Goal: Use online tool/utility: Utilize a website feature to perform a specific function

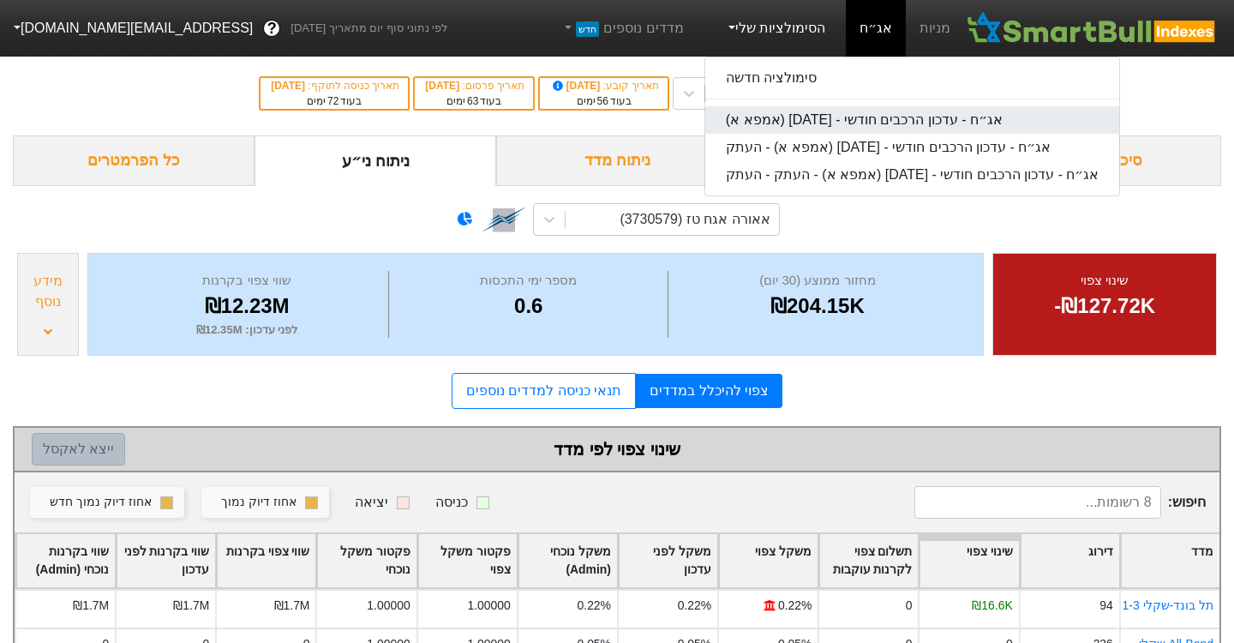
click at [823, 121] on link "אג״ח - עדכון הרכבים חודשי - [DATE] (אמפא א)" at bounding box center [912, 119] width 415 height 27
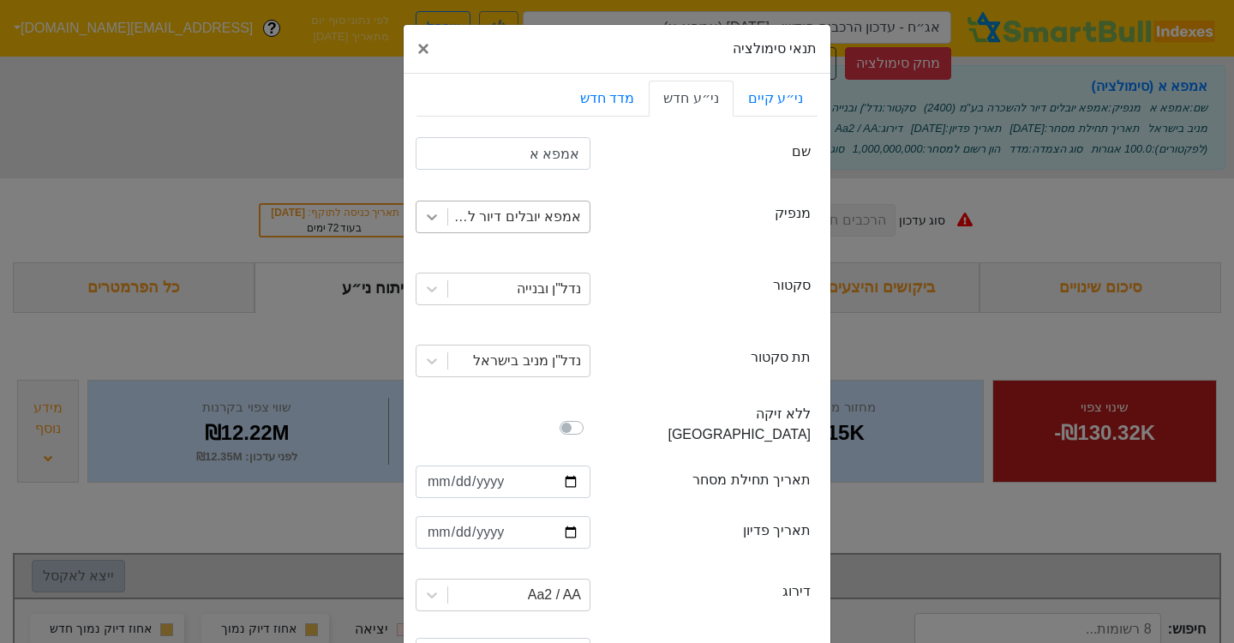
click at [440, 223] on icon at bounding box center [431, 216] width 17 height 17
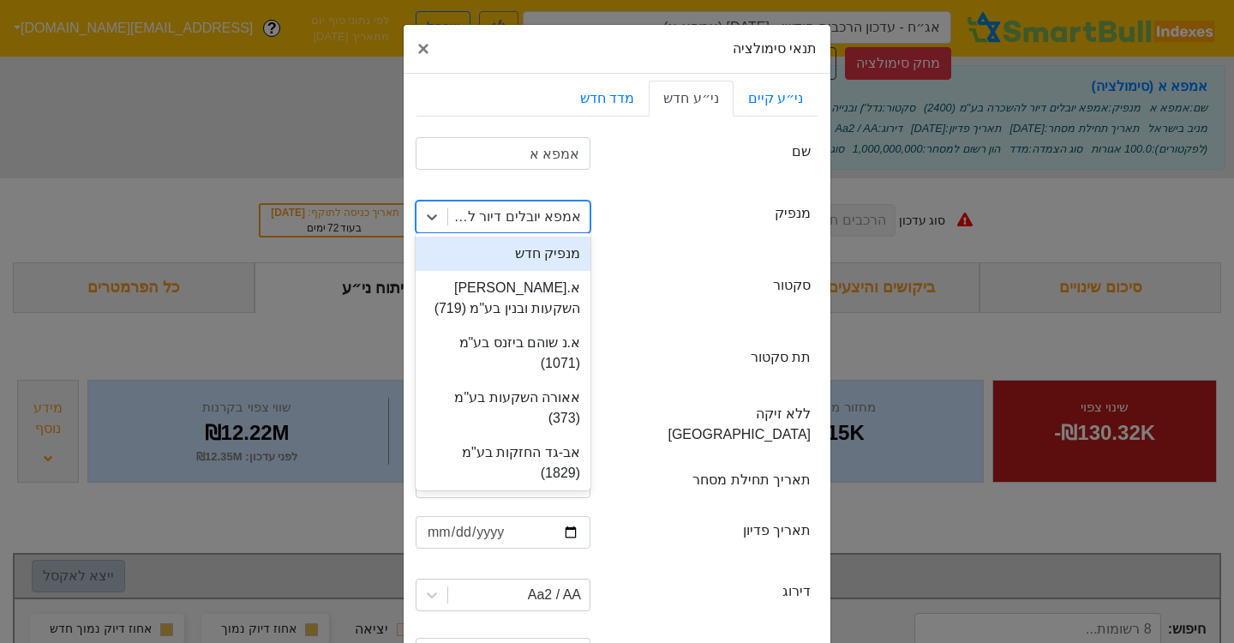
click at [514, 258] on div "מנפיק חדש" at bounding box center [503, 253] width 175 height 34
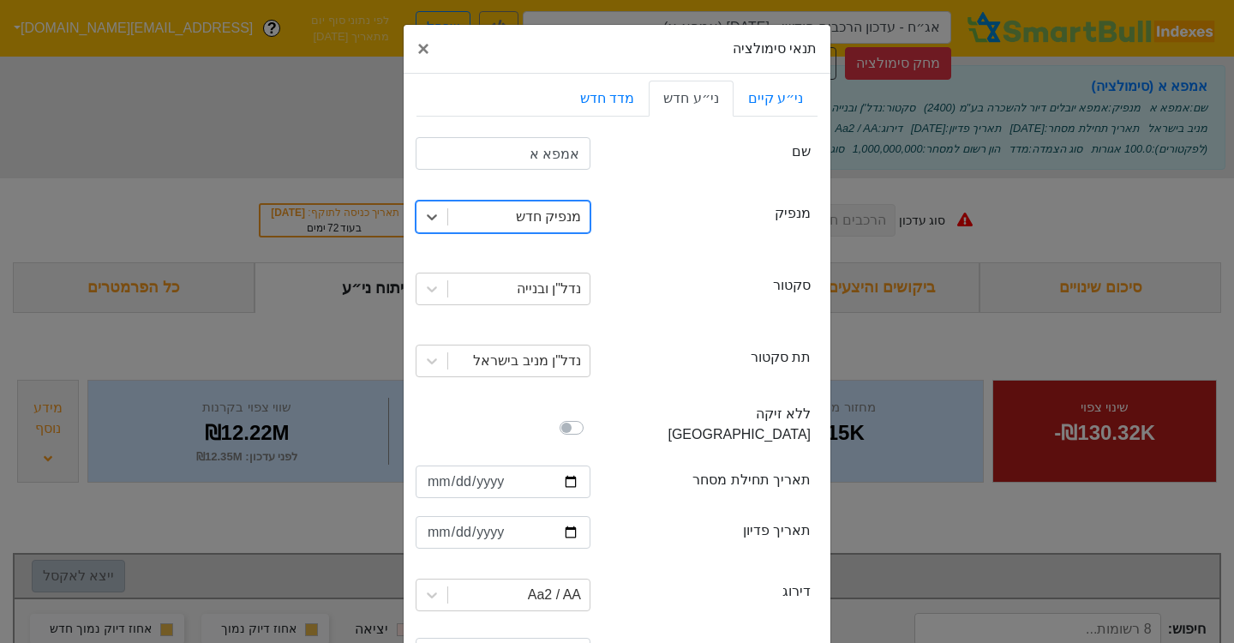
scroll to position [329, 0]
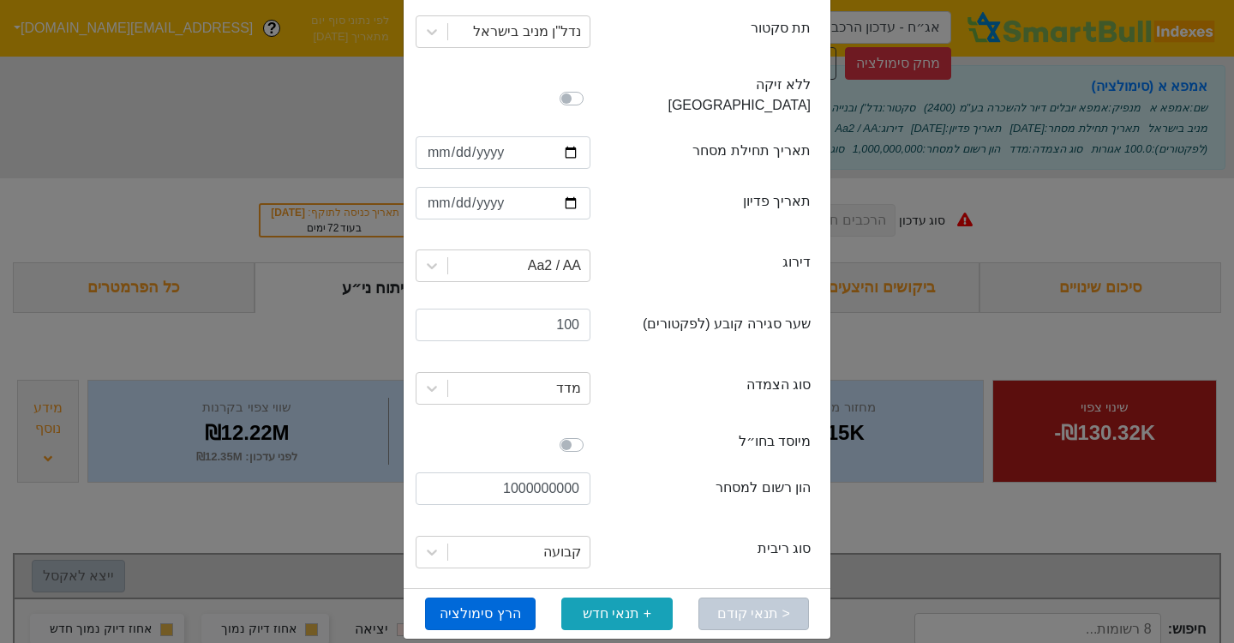
click at [512, 597] on button "הרץ סימולציה" at bounding box center [480, 613] width 111 height 33
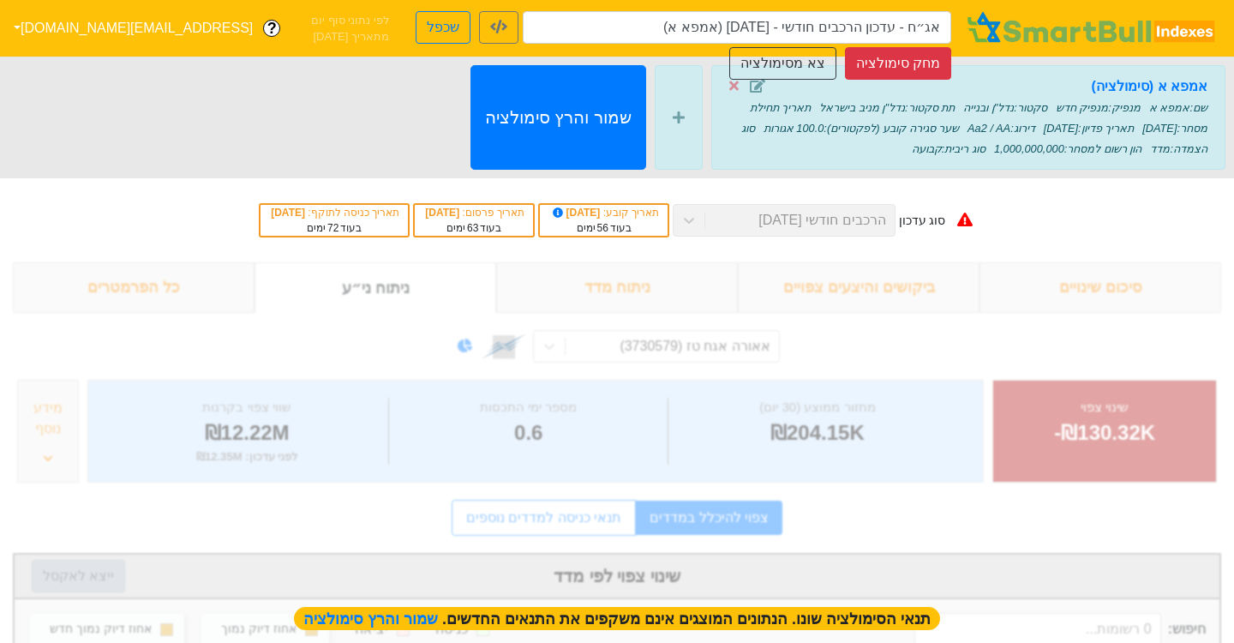
type input "אג״ח - עדכון הרכבים חודשי - [DATE] (אמפא א)"
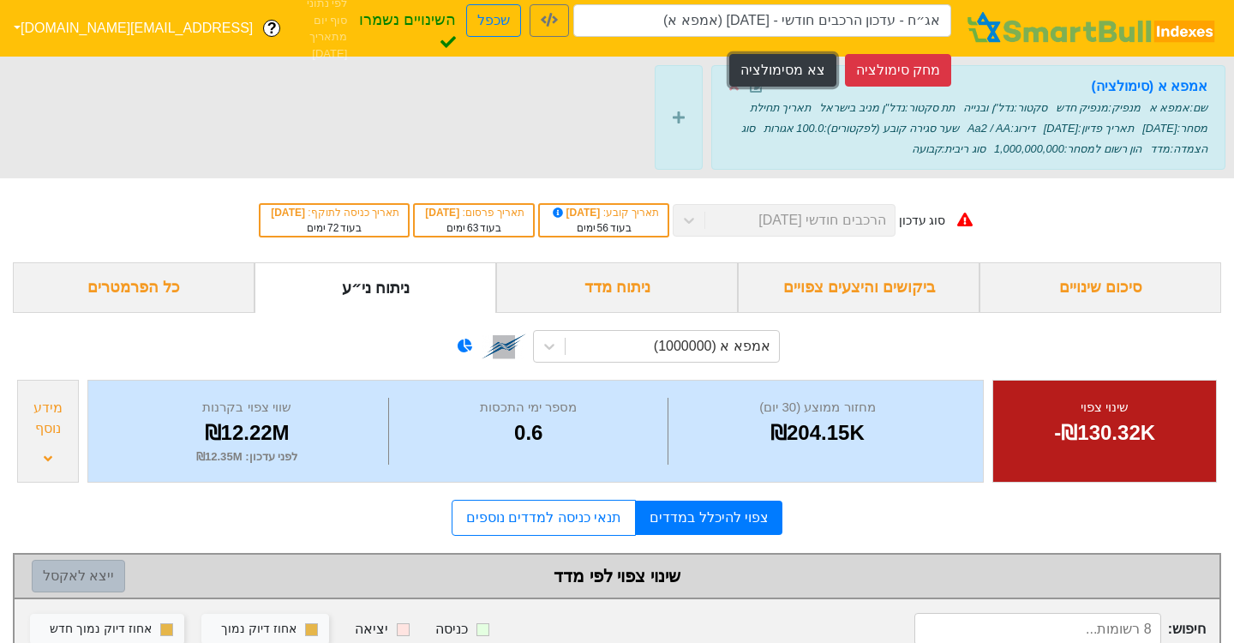
click at [801, 68] on button "צא מסימולציה" at bounding box center [782, 70] width 106 height 33
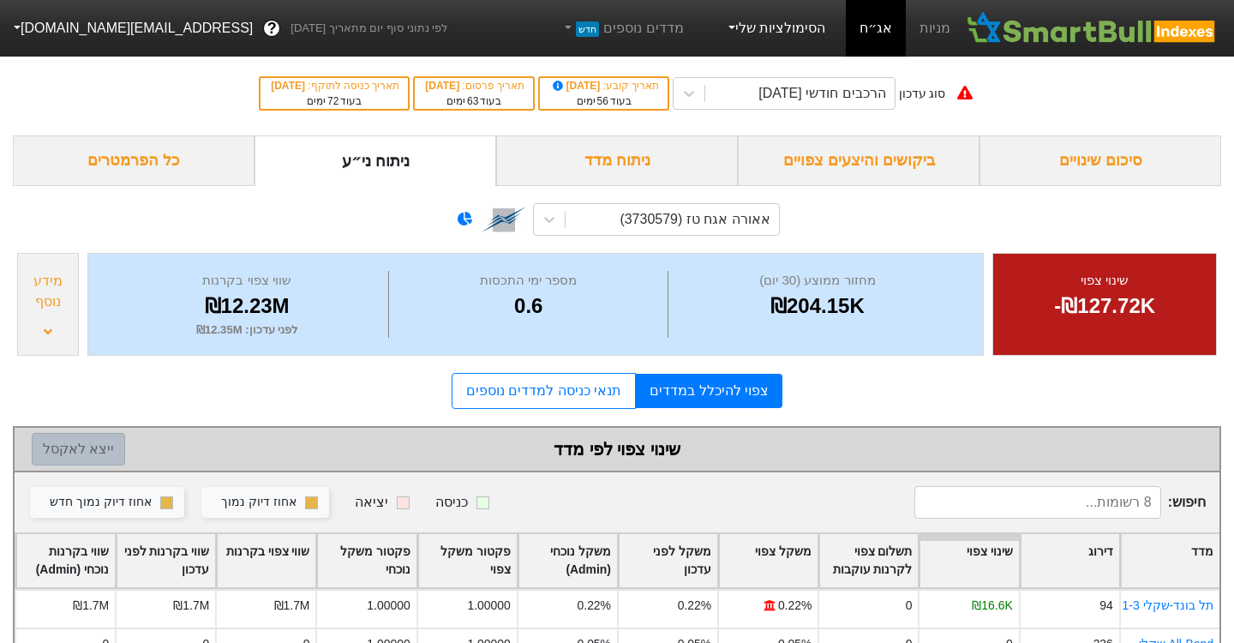
click at [824, 30] on link "הסימולציות שלי" at bounding box center [775, 28] width 115 height 34
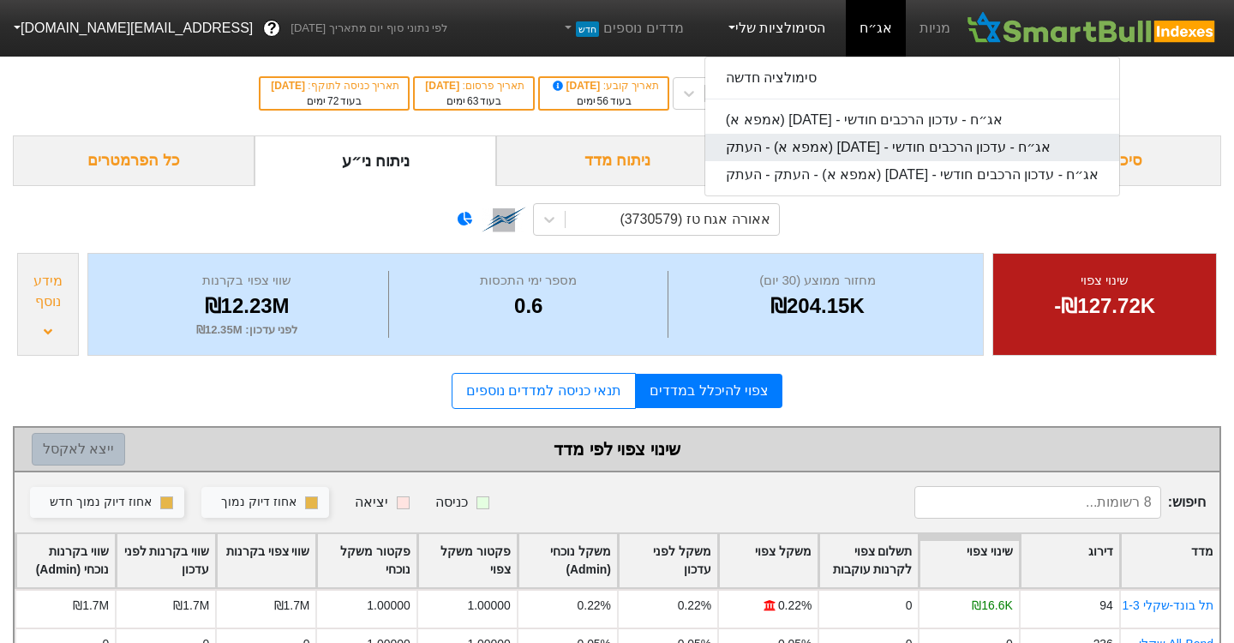
click at [817, 152] on link "אג״ח - עדכון הרכבים חודשי - [DATE] (אמפא א) - העתק" at bounding box center [912, 147] width 415 height 27
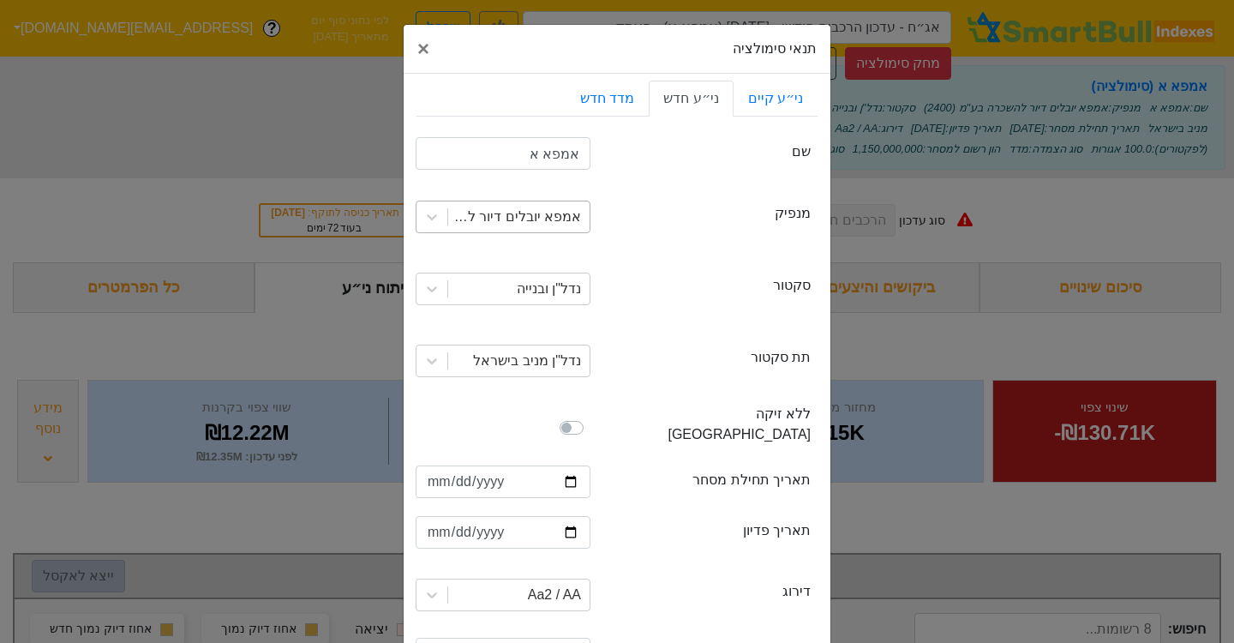
click at [535, 216] on div "אמפא יובלים דיור להשכרה בע"מ (2400)" at bounding box center [513, 216] width 135 height 21
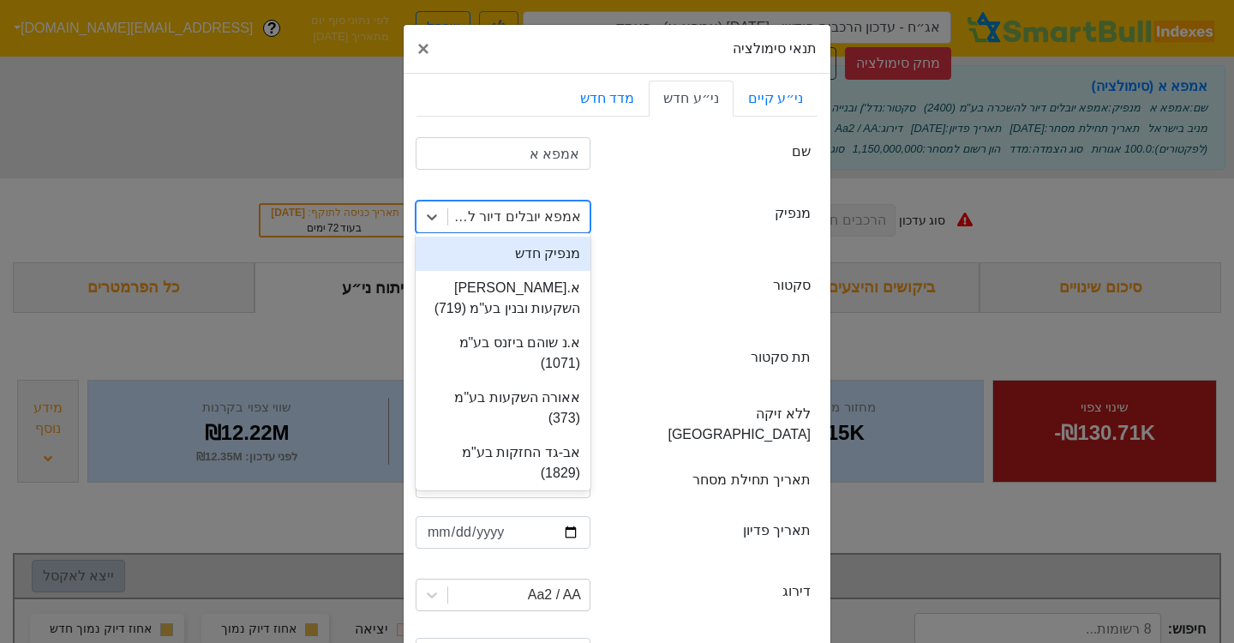
click at [528, 262] on div "מנפיק חדש" at bounding box center [503, 253] width 175 height 34
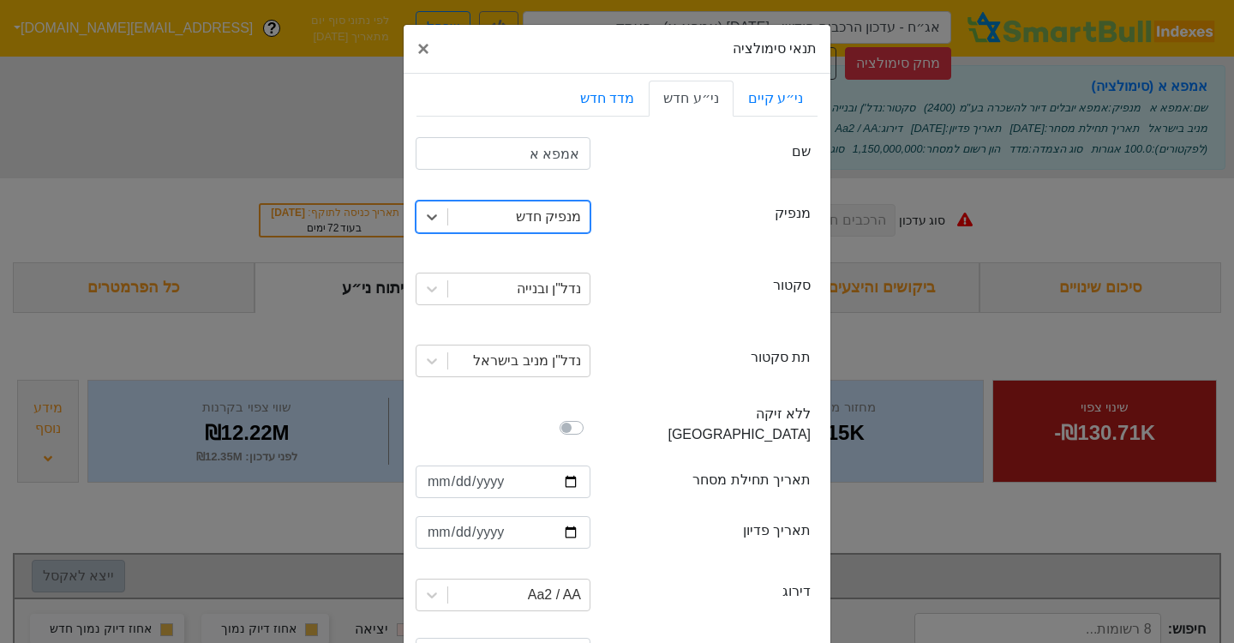
scroll to position [329, 0]
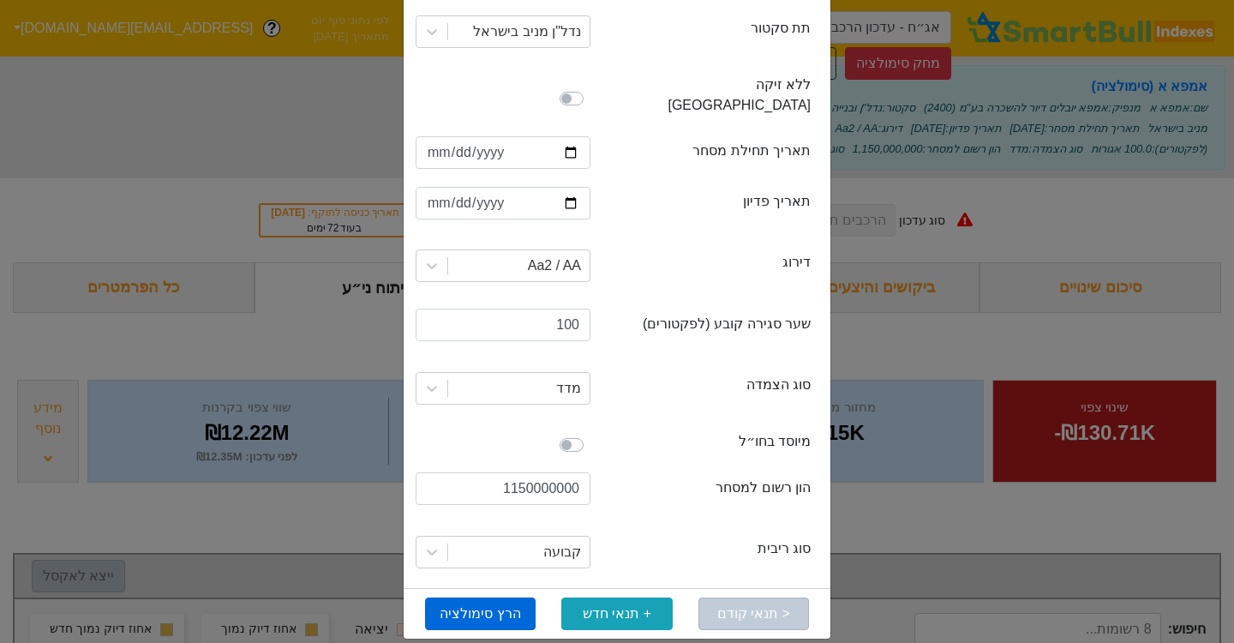
click at [508, 597] on button "הרץ סימולציה" at bounding box center [480, 613] width 111 height 33
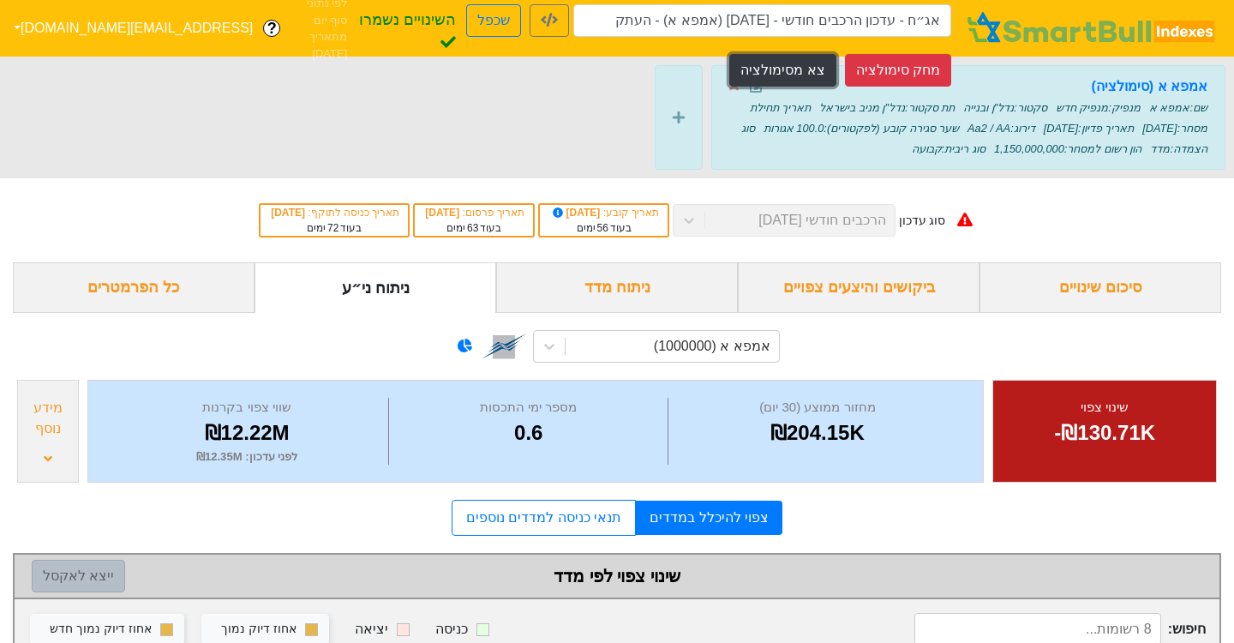
click at [820, 65] on button "צא מסימולציה" at bounding box center [782, 70] width 106 height 33
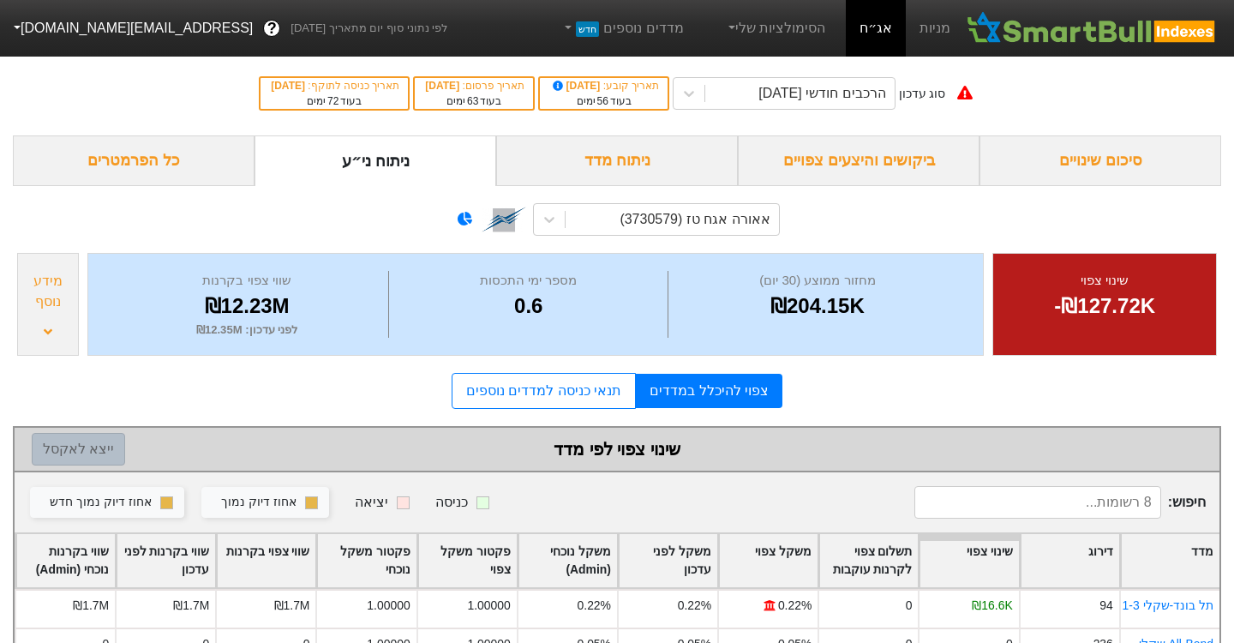
click at [871, 37] on link "אג״ח" at bounding box center [876, 28] width 60 height 57
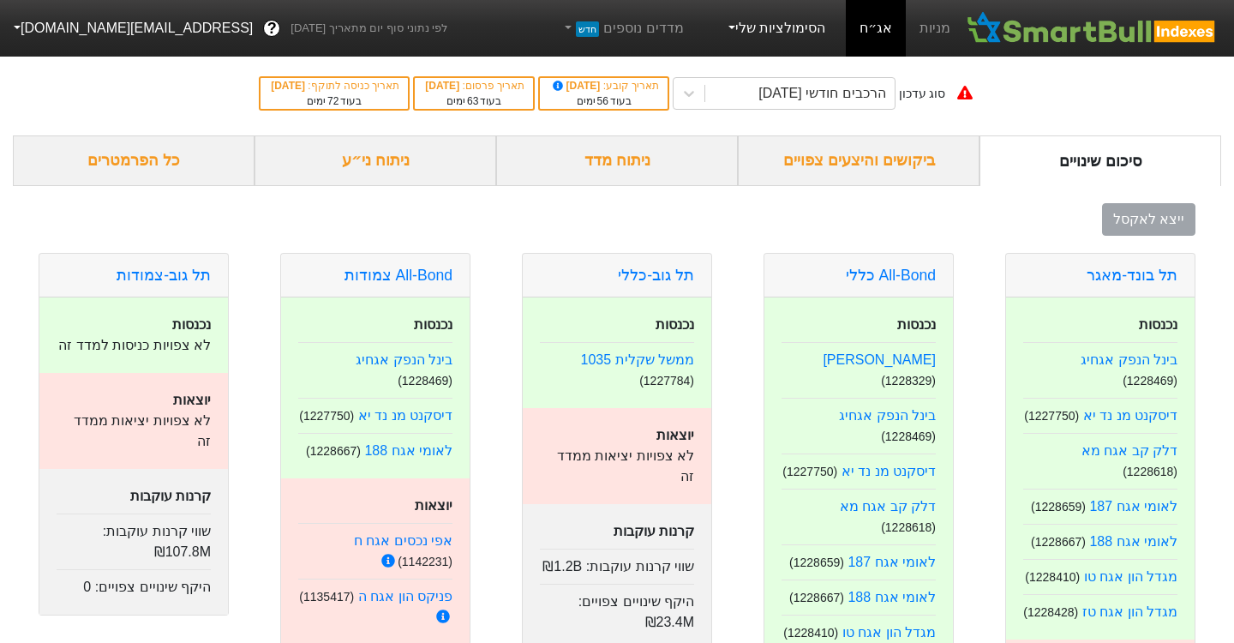
click at [828, 39] on link "הסימולציות שלי" at bounding box center [775, 28] width 115 height 34
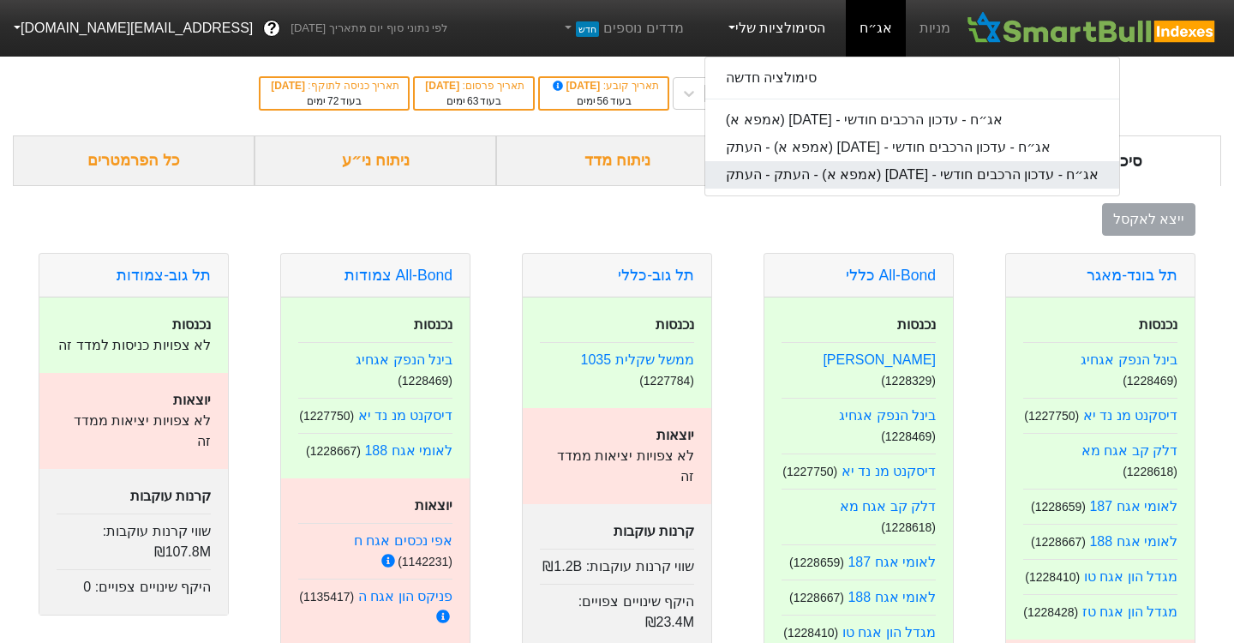
click at [796, 166] on link "אג״ח - עדכון הרכבים חודשי - [DATE] (אמפא א) - העתק - העתק" at bounding box center [912, 174] width 415 height 27
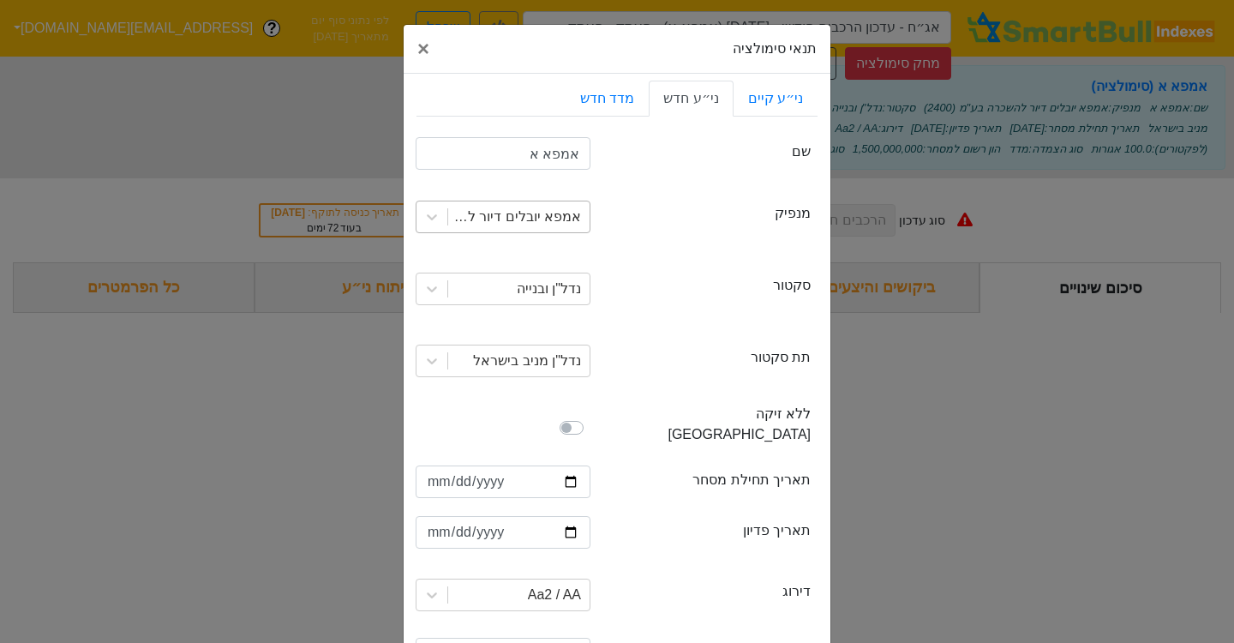
click at [543, 217] on div "אמפא יובלים דיור להשכרה בע"מ (2400)" at bounding box center [513, 216] width 135 height 21
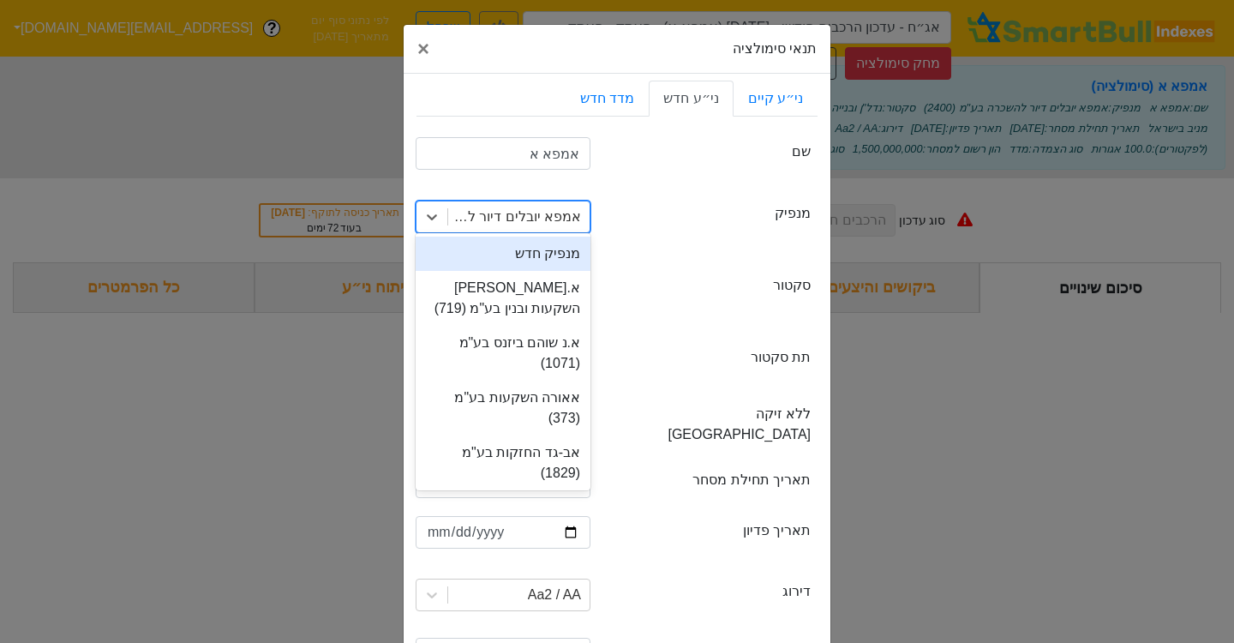
click at [540, 259] on div "מנפיק חדש" at bounding box center [503, 253] width 175 height 34
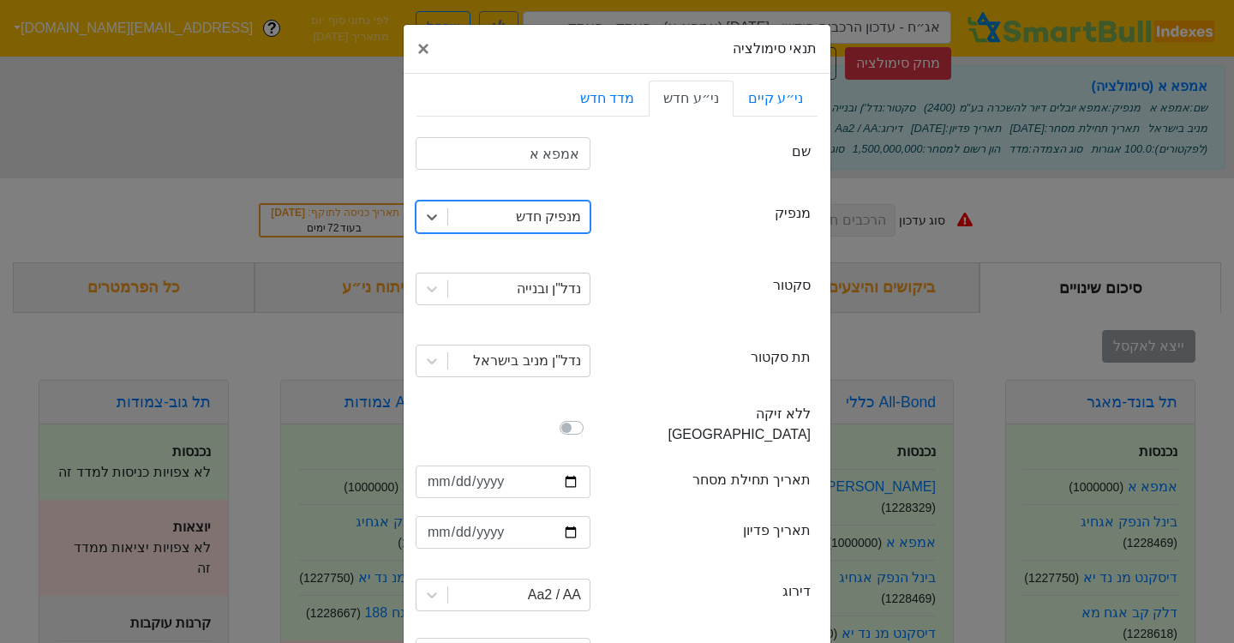
scroll to position [329, 0]
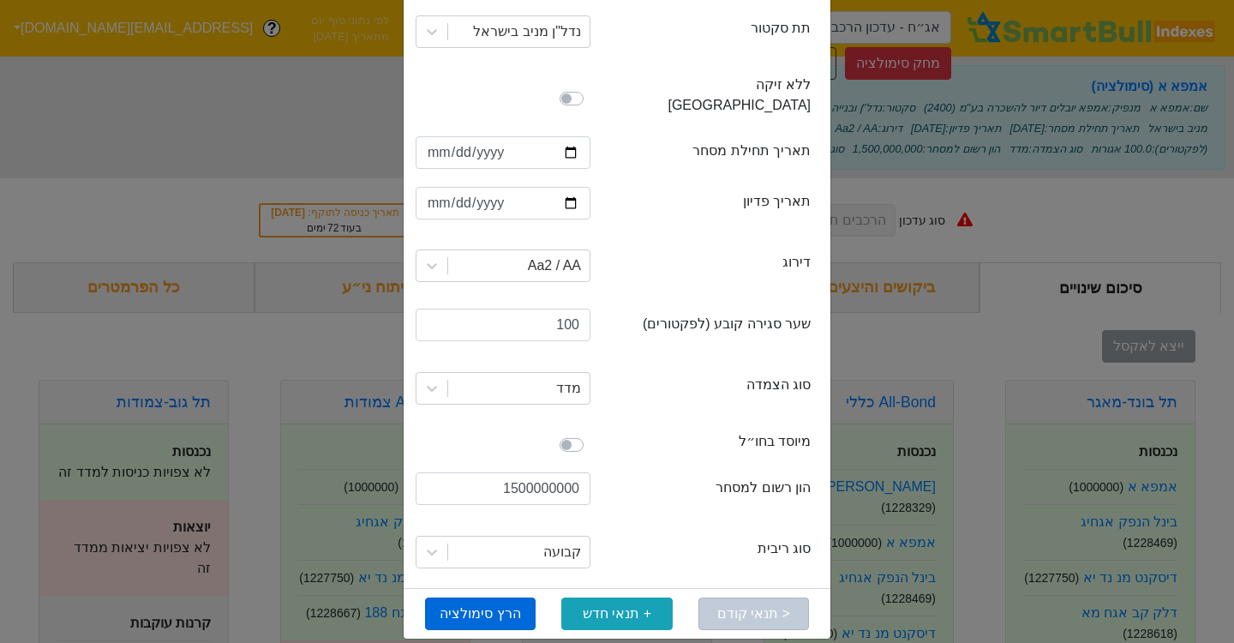
click at [482, 597] on button "הרץ סימולציה" at bounding box center [480, 613] width 111 height 33
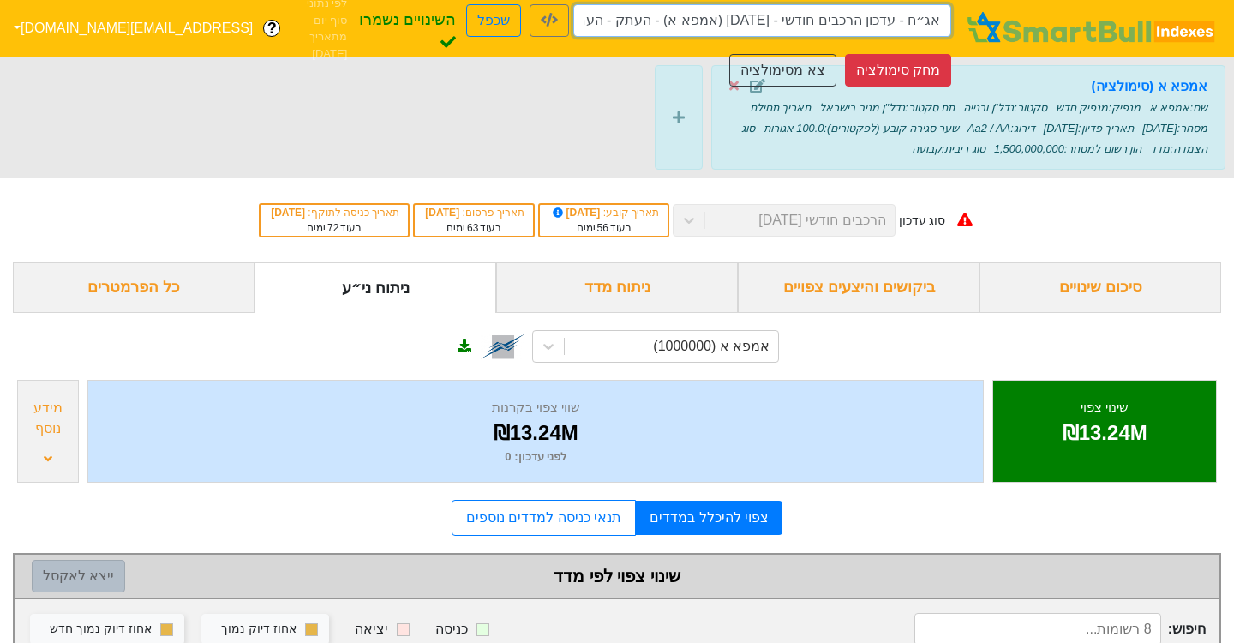
click at [623, 32] on input "אג״ח - עדכון הרכבים חודשי - [DATE] (אמפא א) - העתק - העתק" at bounding box center [762, 20] width 378 height 33
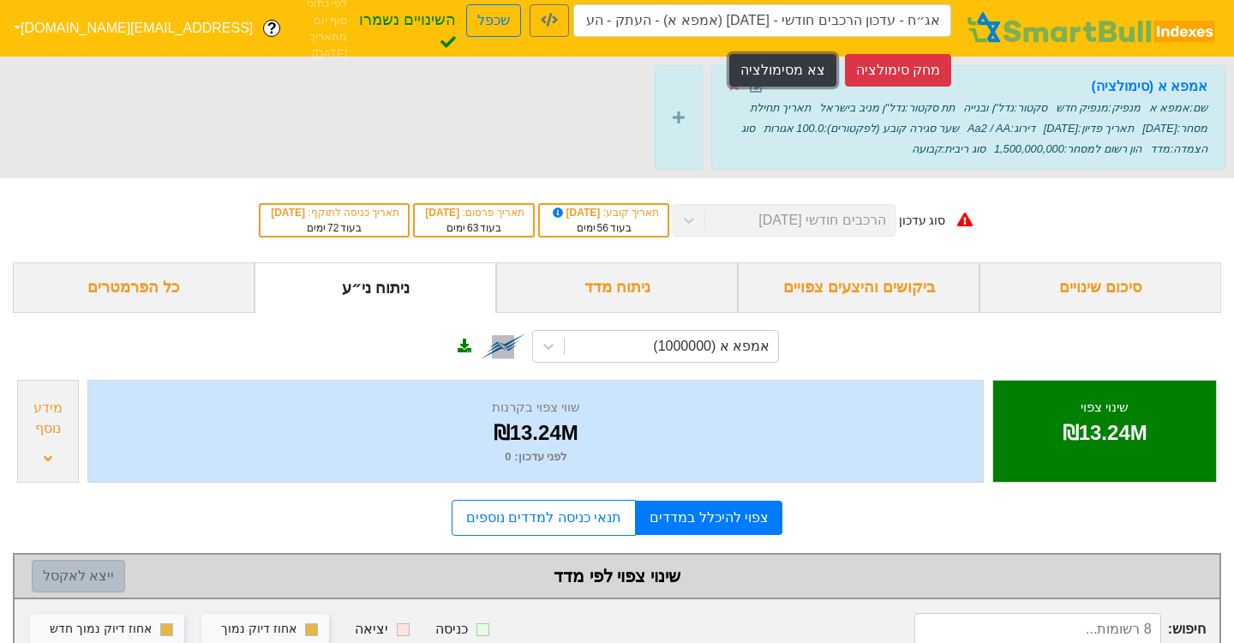
click at [807, 54] on button "צא מסימולציה" at bounding box center [782, 70] width 106 height 33
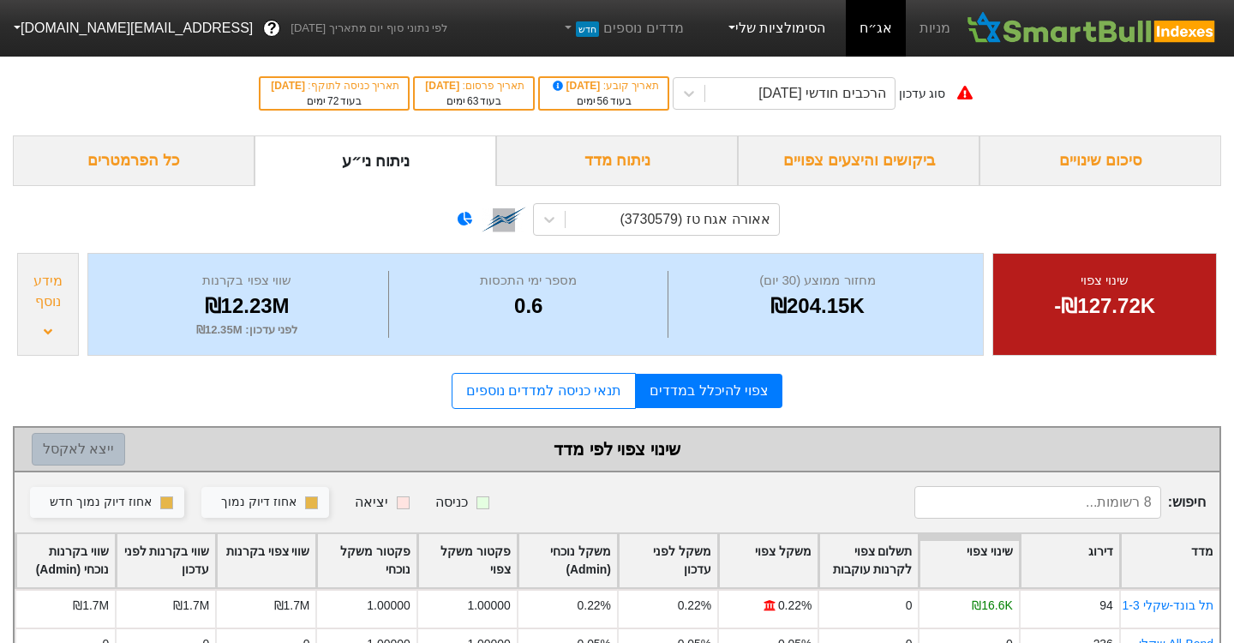
click at [800, 41] on link "הסימולציות שלי" at bounding box center [775, 28] width 115 height 34
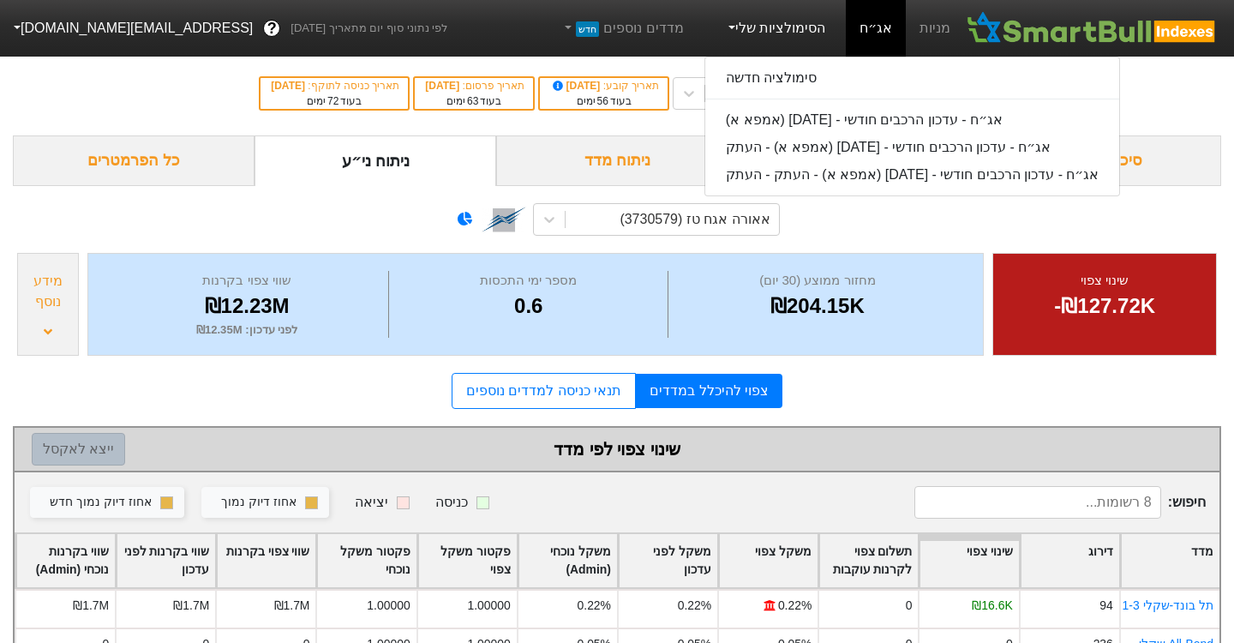
click at [800, 41] on link "הסימולציות שלי" at bounding box center [775, 28] width 115 height 34
